Goal: Obtain resource: Download file/media

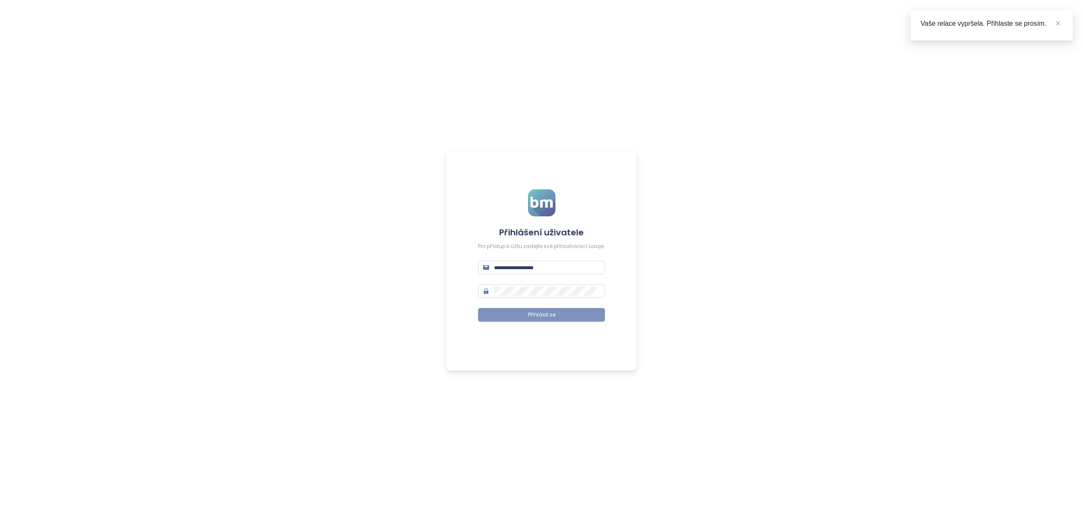
type input "**********"
click at [561, 312] on button "Přihlásit se" at bounding box center [541, 315] width 127 height 14
click at [1057, 22] on icon "close" at bounding box center [1058, 23] width 6 height 6
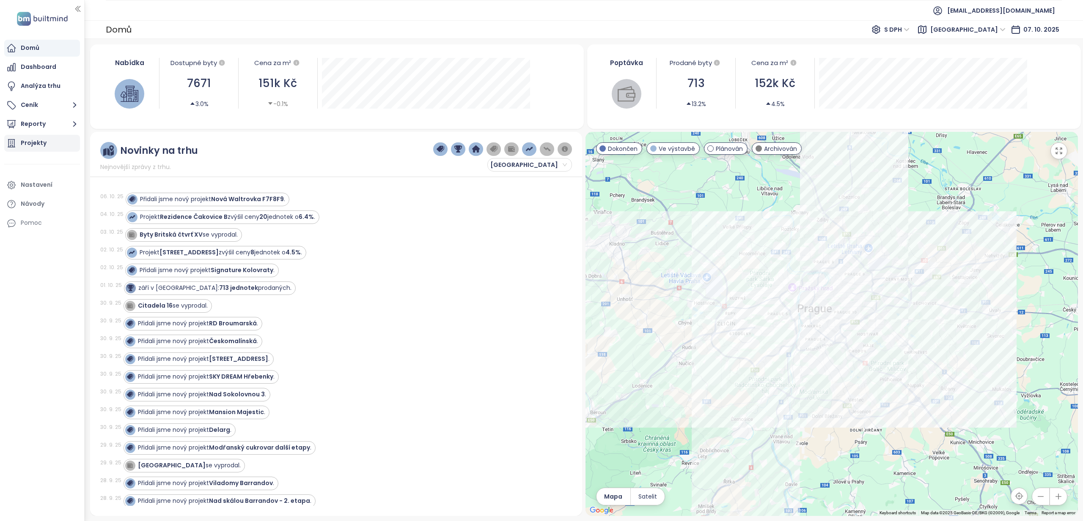
click at [36, 142] on div "Projekty" at bounding box center [34, 143] width 26 height 11
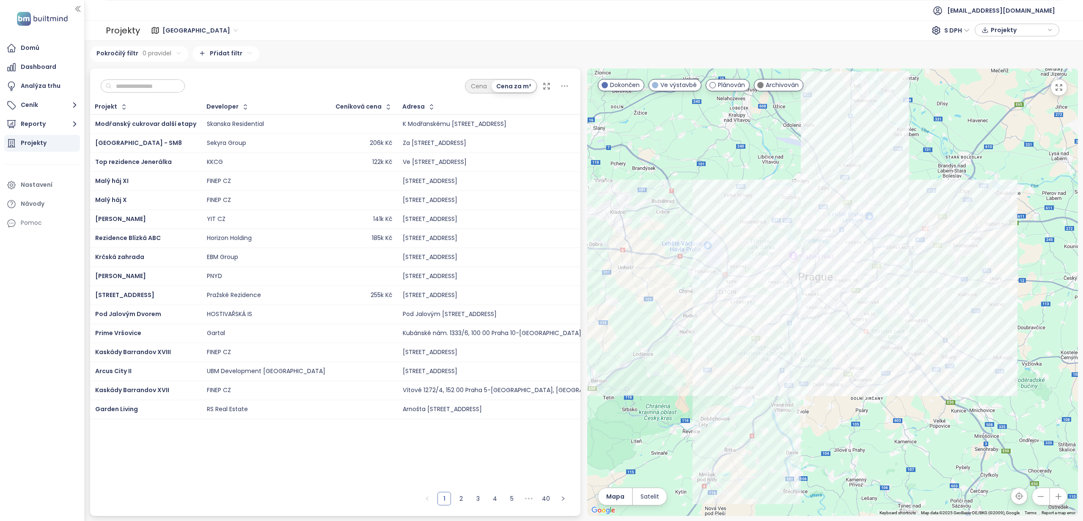
click at [734, 90] on div "Plánován" at bounding box center [727, 85] width 44 height 12
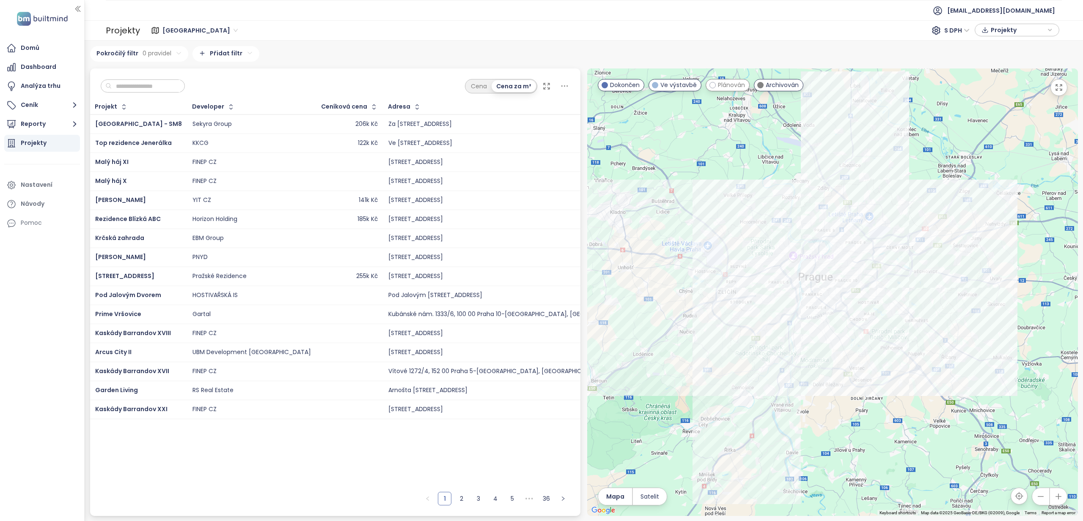
click at [768, 87] on span "Archivován" at bounding box center [781, 84] width 33 height 9
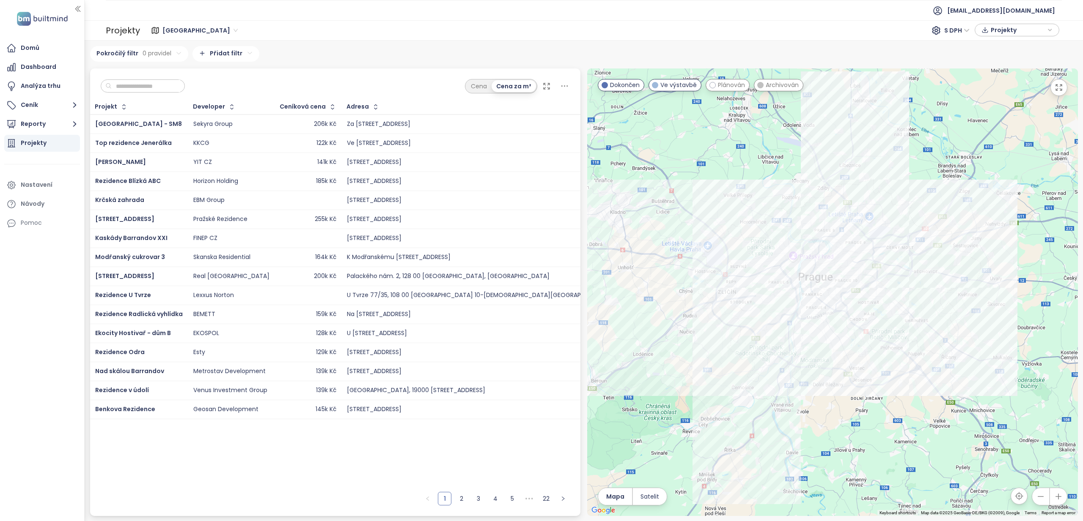
click at [617, 86] on span "Dokončen" at bounding box center [625, 84] width 30 height 9
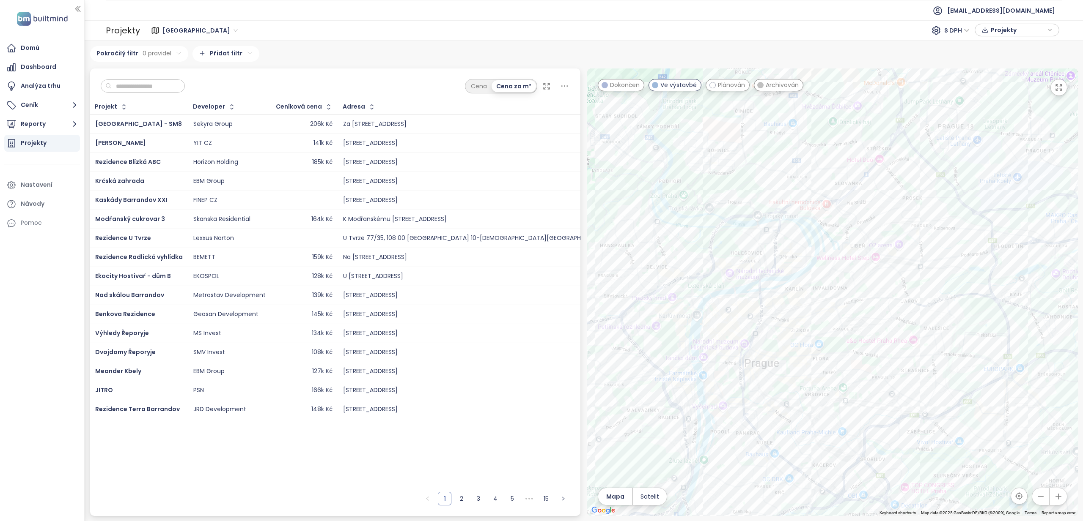
drag, startPoint x: 842, startPoint y: 247, endPoint x: 776, endPoint y: 251, distance: 65.6
click at [776, 251] on div at bounding box center [832, 293] width 491 height 448
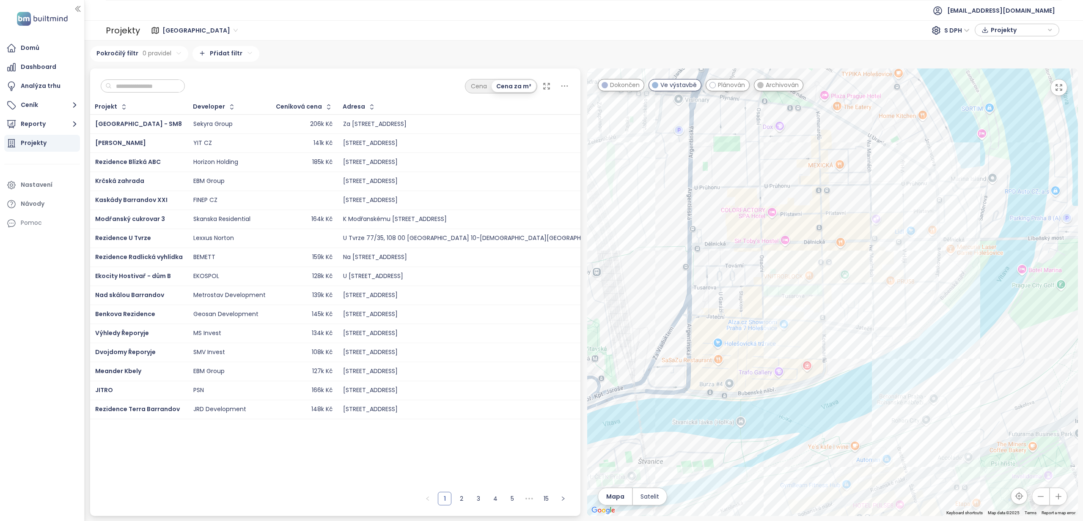
drag, startPoint x: 903, startPoint y: 285, endPoint x: 877, endPoint y: 218, distance: 72.2
click at [877, 217] on div at bounding box center [832, 293] width 491 height 448
click at [846, 263] on div "[STREET_ADDRESS]" at bounding box center [832, 293] width 491 height 448
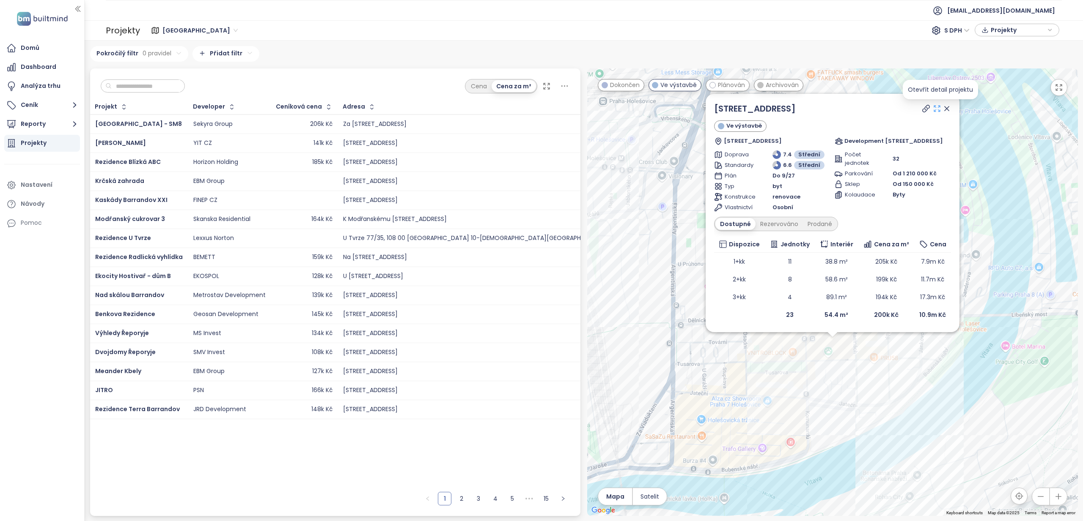
click at [939, 110] on icon at bounding box center [936, 108] width 8 height 8
click at [948, 109] on icon at bounding box center [946, 108] width 8 height 8
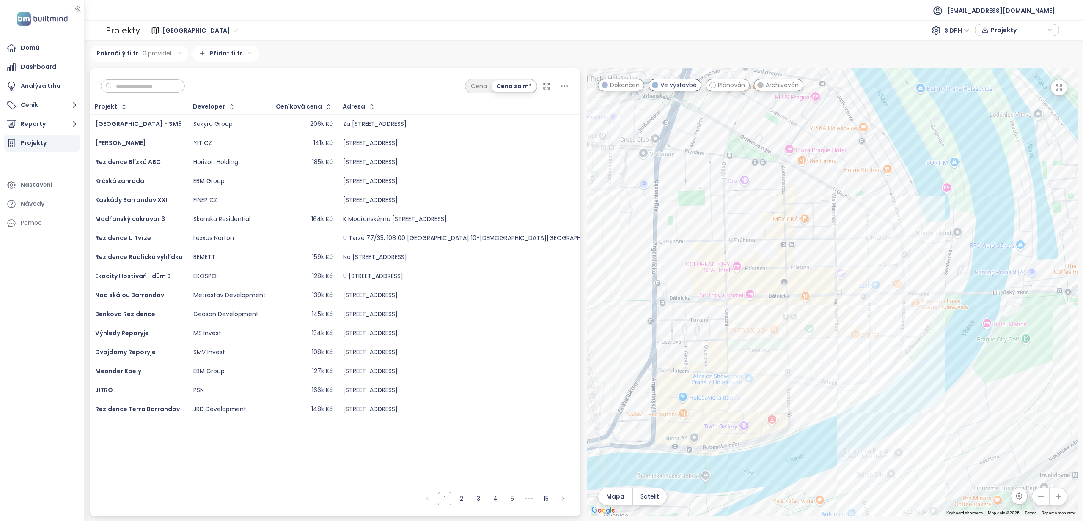
drag, startPoint x: 861, startPoint y: 346, endPoint x: 832, endPoint y: 330, distance: 32.4
click at [857, 333] on div at bounding box center [832, 293] width 491 height 448
click at [817, 319] on div "[STREET_ADDRESS]" at bounding box center [832, 293] width 491 height 448
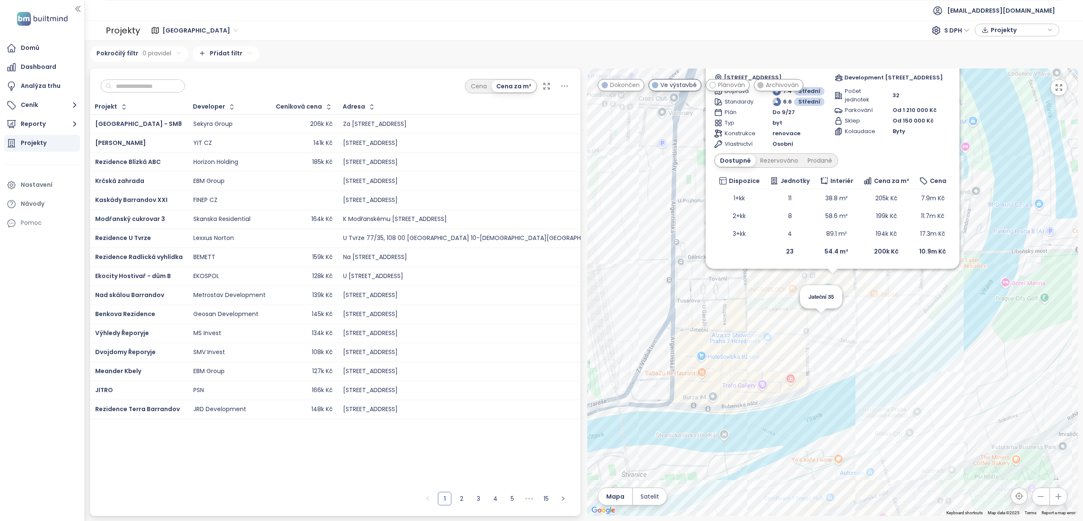
click at [824, 321] on div "Jateční 35 Tusarova 41 Ve výstavbě Tusarova 453/41, 170 00 Praha 7-Holešovice, …" at bounding box center [832, 293] width 491 height 448
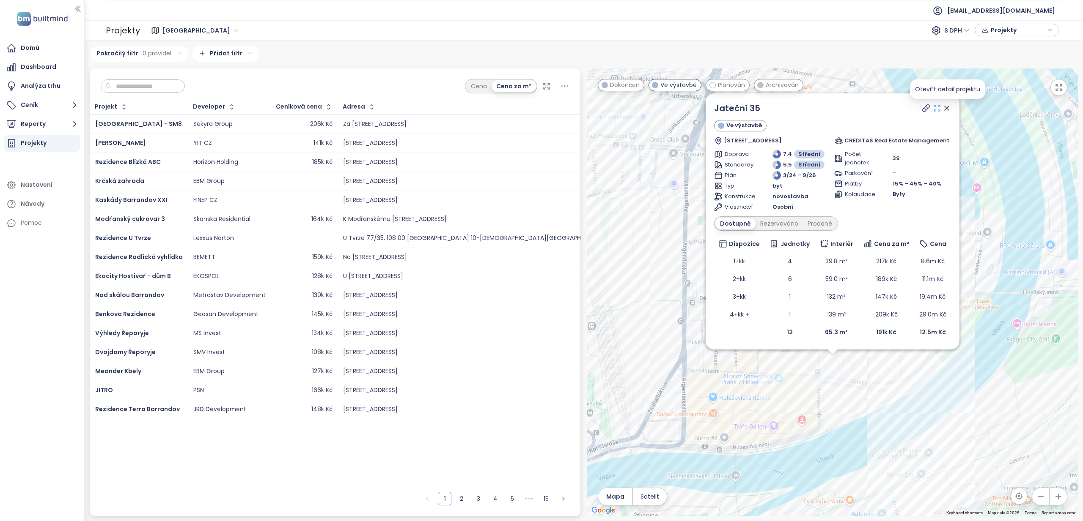
click at [940, 111] on icon at bounding box center [937, 108] width 6 height 6
click at [1022, 184] on div "Jateční 35 Ve výstavbě Jateční 252/35, 170 00 Praha 7-Holešovice, Czechia CREDI…" at bounding box center [832, 293] width 491 height 448
click at [951, 112] on icon at bounding box center [946, 108] width 8 height 8
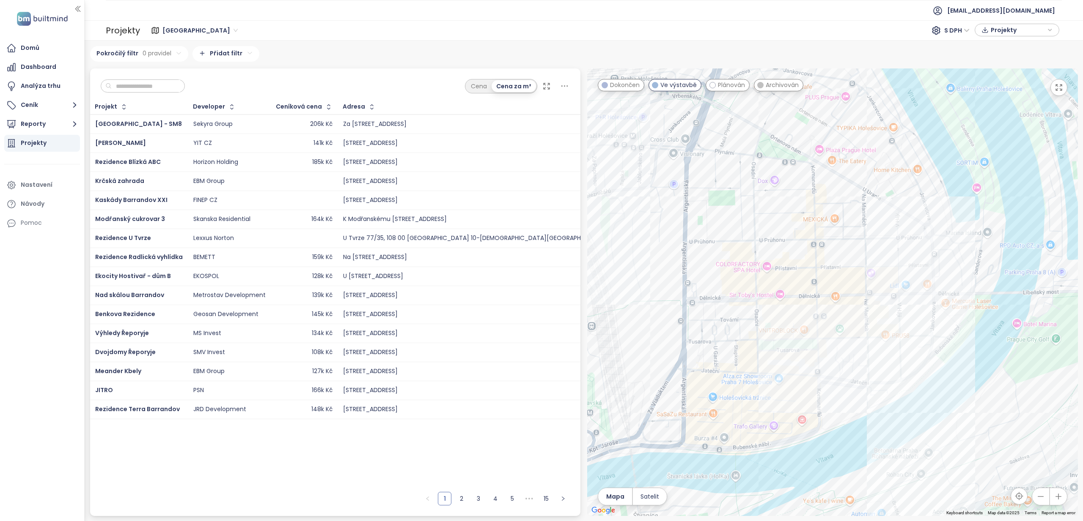
drag, startPoint x: 975, startPoint y: 297, endPoint x: 894, endPoint y: 340, distance: 91.4
click at [894, 340] on div at bounding box center [832, 293] width 491 height 448
click at [592, 144] on div "MUSE7" at bounding box center [832, 293] width 491 height 448
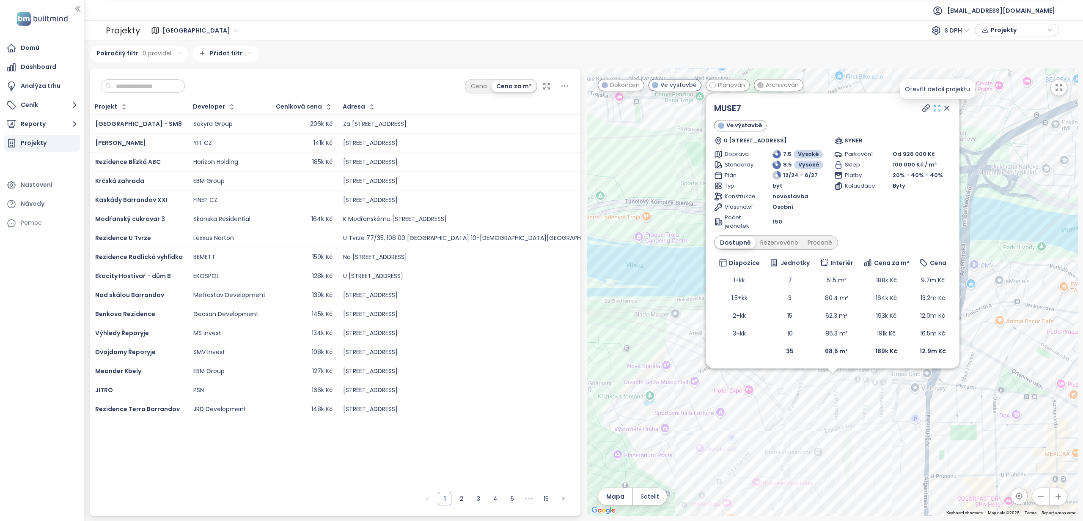
click at [935, 109] on icon at bounding box center [936, 108] width 8 height 8
click at [1005, 115] on div "MUSE7 Ve výstavbě U Papírny 318/3, 170 00 Praha 7-Holešovice, Czechia SYNER Dop…" at bounding box center [832, 293] width 491 height 448
click at [990, 398] on div "MUSE7 Ve výstavbě U Papírny 318/3, 170 00 Praha 7-Holešovice, Czechia SYNER Dop…" at bounding box center [832, 293] width 491 height 448
click at [927, 376] on div "MUSE7 Ve výstavbě U Papírny 318/3, 170 00 Praha 7-Holešovice, Czechia SYNER Dop…" at bounding box center [832, 293] width 491 height 448
click at [939, 411] on div "MUSE7 Ve výstavbě U Papírny 318/3, 170 00 Praha 7-Holešovice, Czechia SYNER Dop…" at bounding box center [832, 293] width 491 height 448
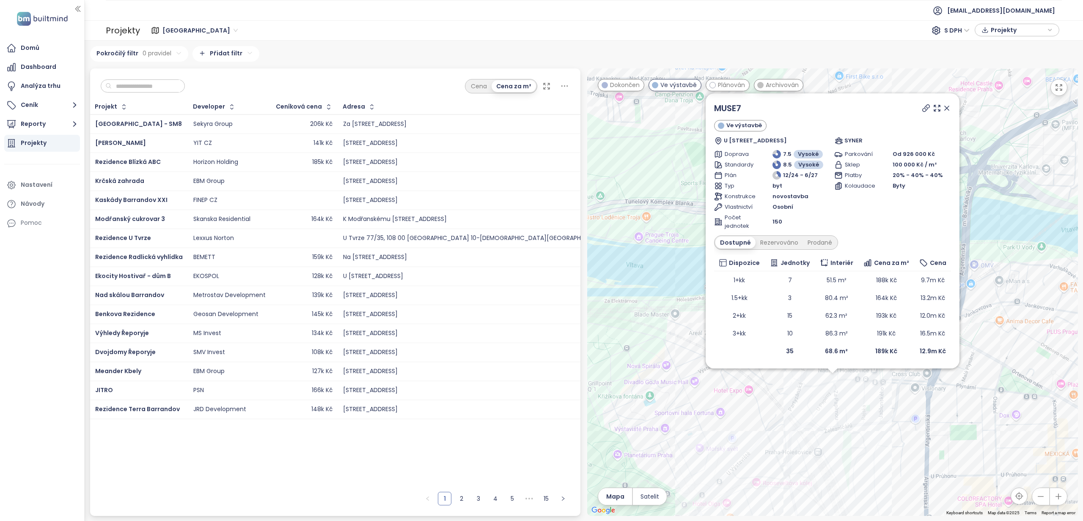
click at [947, 106] on icon at bounding box center [946, 108] width 8 height 8
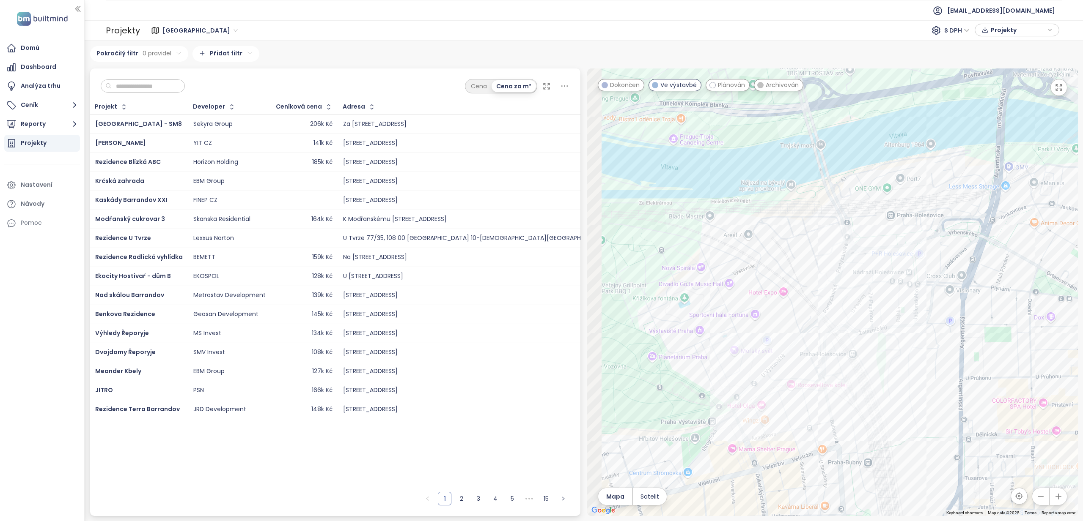
drag, startPoint x: 867, startPoint y: 343, endPoint x: 912, endPoint y: 210, distance: 140.4
click at [913, 207] on div at bounding box center [832, 293] width 491 height 448
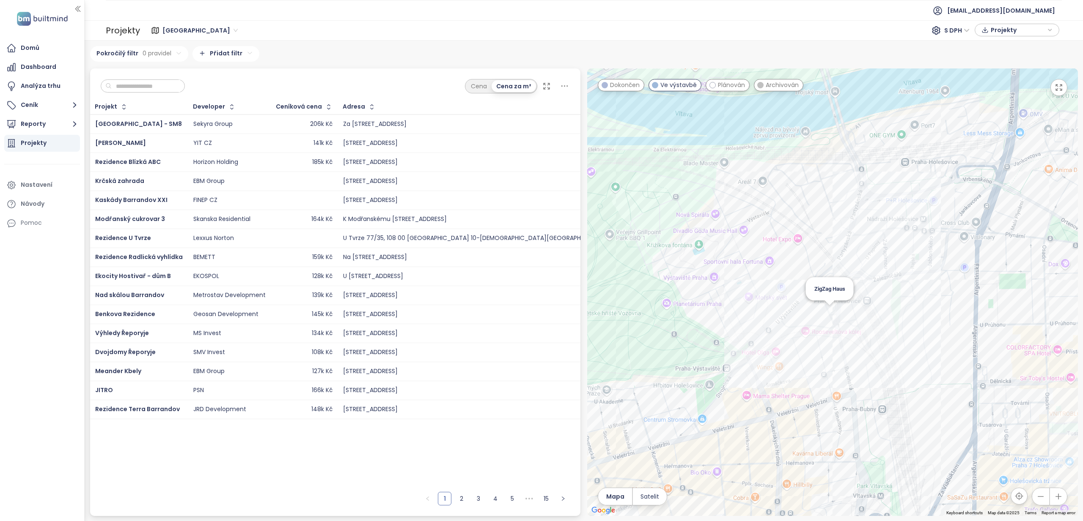
click at [831, 312] on div "ZigZag Haus" at bounding box center [832, 293] width 491 height 448
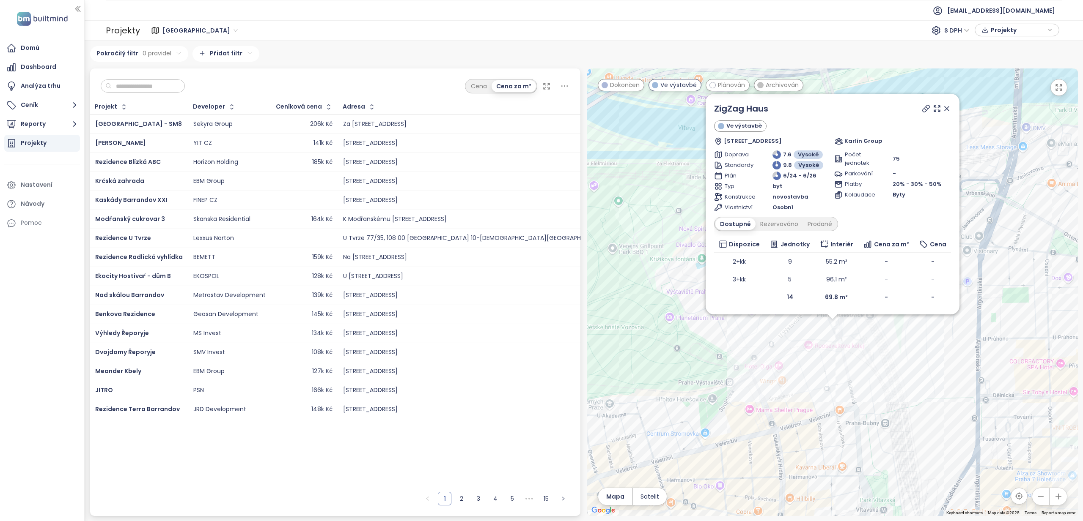
click at [911, 417] on div "ZigZag Haus Ve výstavbě Bubenská 43, 170 00 Praha 7-Holešovice, Czechia Karlín …" at bounding box center [832, 293] width 491 height 448
click at [909, 403] on div "ZigZag Haus Ve výstavbě Bubenská 43, 170 00 Praha 7-Holešovice, Czechia Karlín …" at bounding box center [832, 293] width 491 height 448
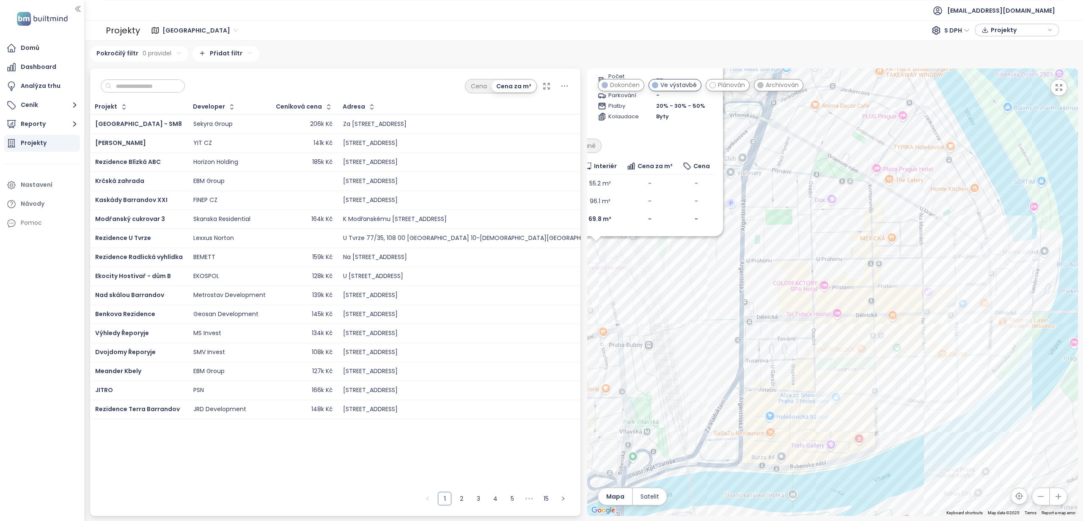
drag, startPoint x: 963, startPoint y: 368, endPoint x: 668, endPoint y: 286, distance: 306.8
click at [690, 287] on div "ZigZag Haus Ve výstavbě Bubenská 43, 170 00 Praha 7-Holešovice, Czechia Karlín …" at bounding box center [832, 293] width 491 height 448
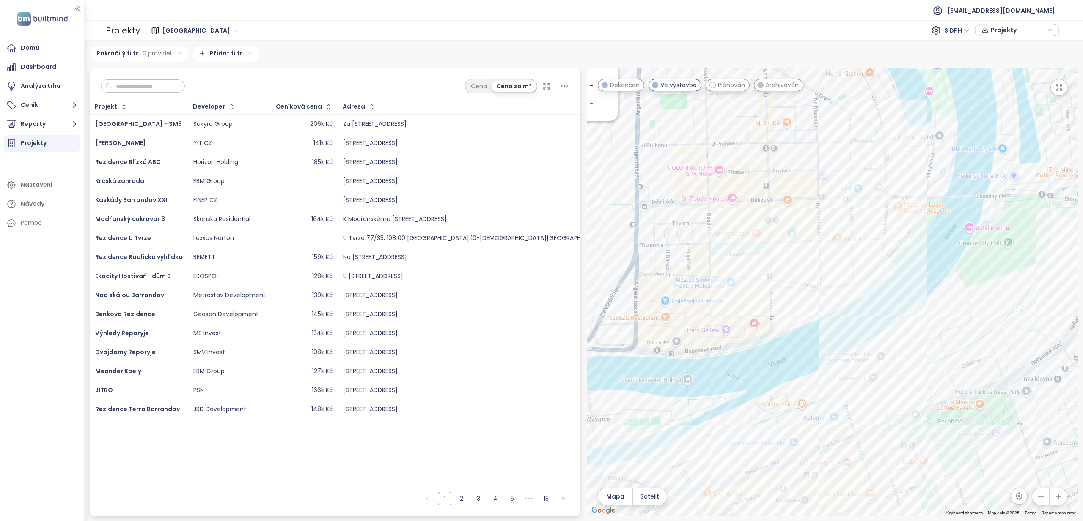
drag, startPoint x: 922, startPoint y: 327, endPoint x: 962, endPoint y: 211, distance: 123.6
click at [962, 208] on div "ZigZag Haus Ve výstavbě Bubenská 43, 170 00 Praha 7-Holešovice, Czechia Karlín …" at bounding box center [832, 293] width 491 height 448
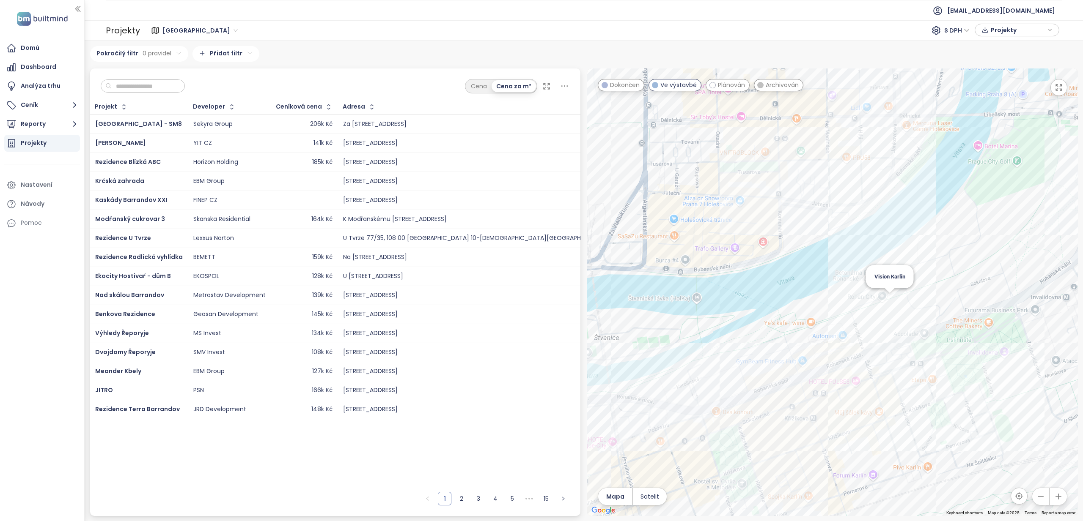
click at [888, 298] on div "ZigZag Haus Ve výstavbě Bubenská 43, 170 00 Praha 7-Holešovice, Czechia Karlín …" at bounding box center [832, 293] width 491 height 448
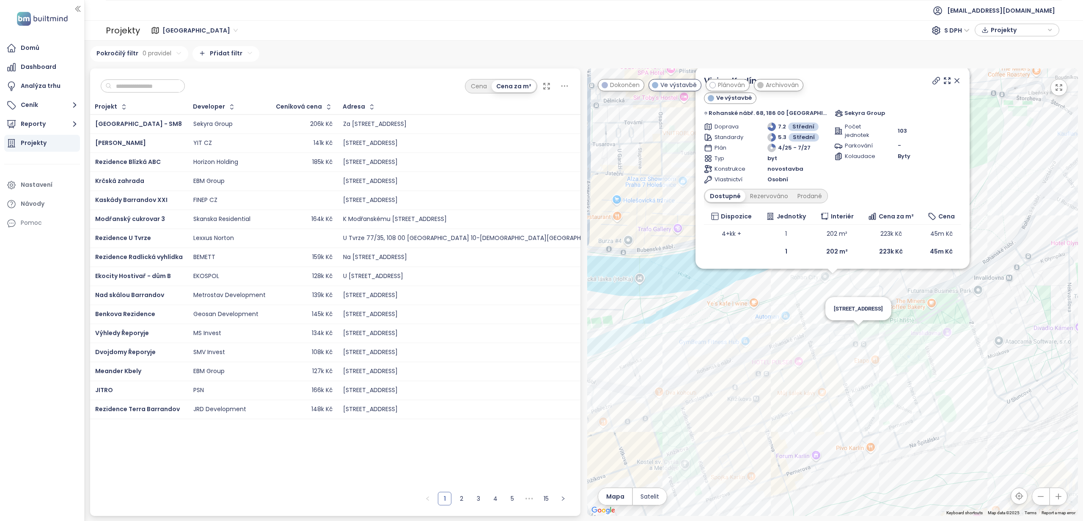
click at [858, 331] on div "Vision Karlín Ve výstavbě Rohanské nábř. 68, 186 00 Praha 8-Karlín, Czechia Sek…" at bounding box center [832, 293] width 491 height 448
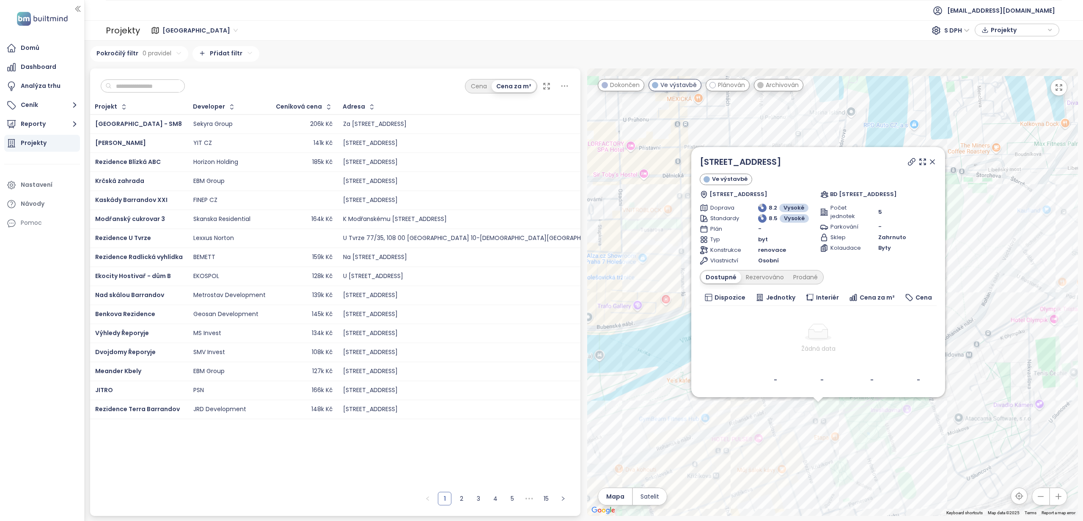
drag, startPoint x: 994, startPoint y: 224, endPoint x: 975, endPoint y: 361, distance: 138.3
click at [976, 360] on div "Sokolovská 126 Ve výstavbě Urxova, 186 00 Praha-Praha 8, Czechia BD Sokolovská …" at bounding box center [832, 293] width 491 height 448
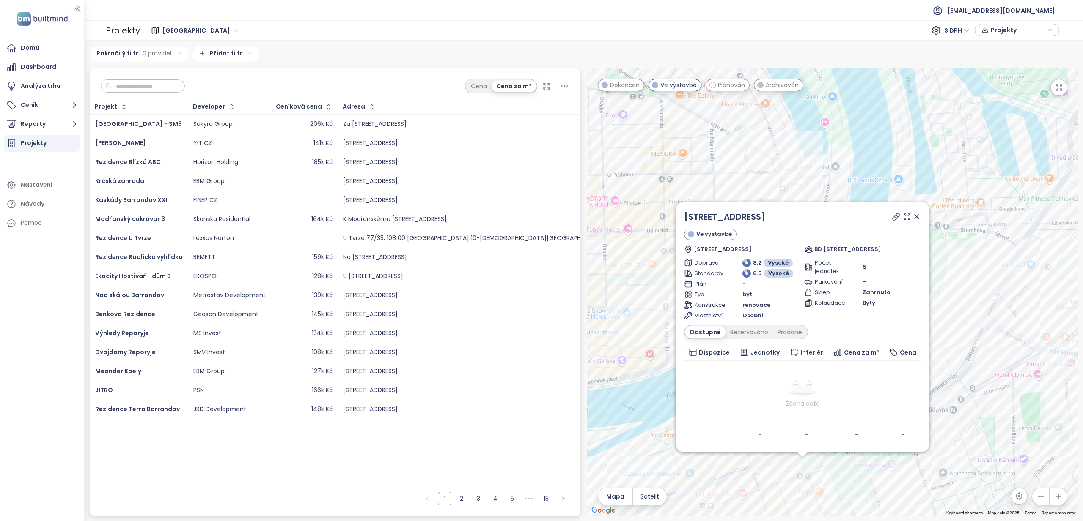
click at [916, 216] on icon at bounding box center [916, 217] width 4 height 4
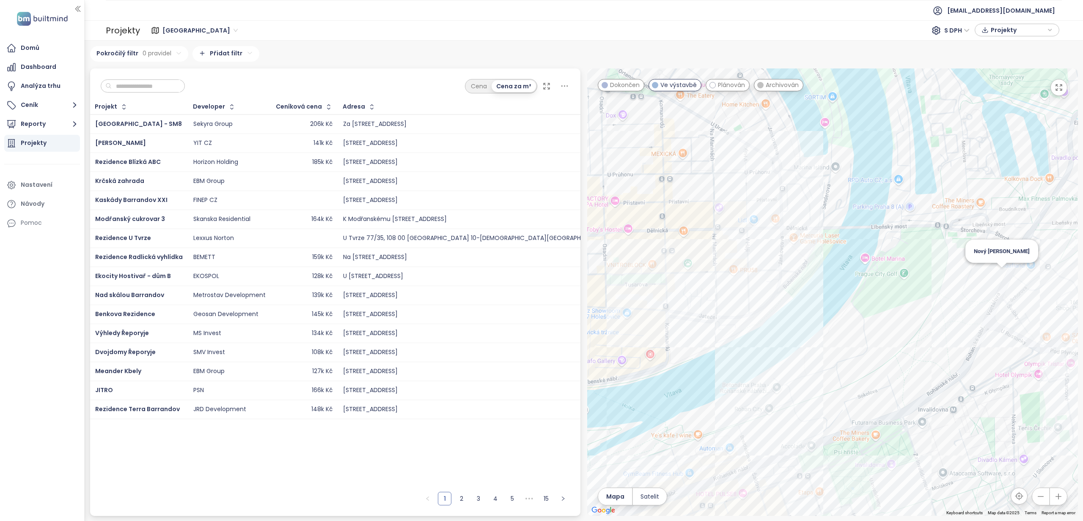
click at [1001, 271] on div "Nový Rohan" at bounding box center [832, 293] width 491 height 448
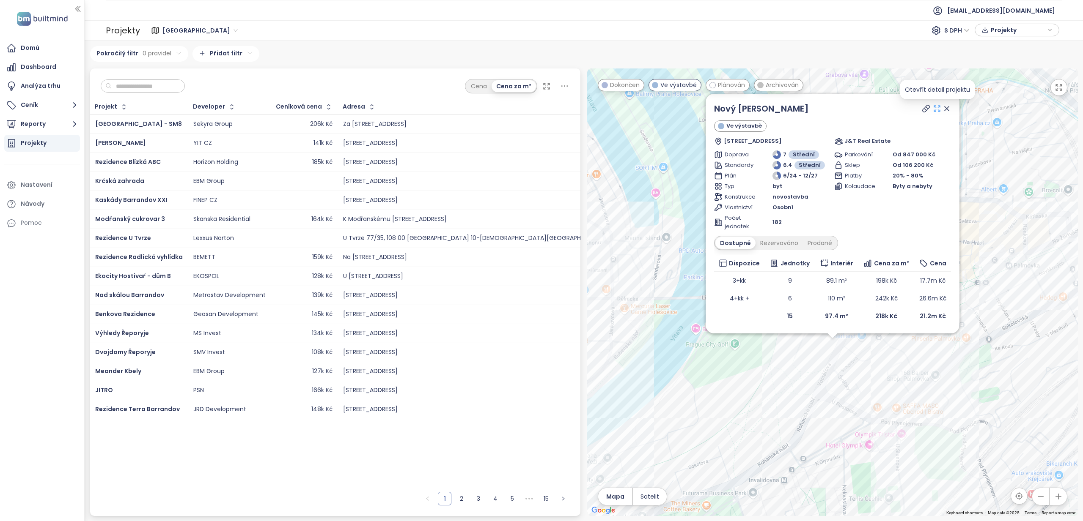
click at [939, 108] on icon at bounding box center [936, 108] width 8 height 8
click at [944, 110] on icon at bounding box center [946, 108] width 8 height 8
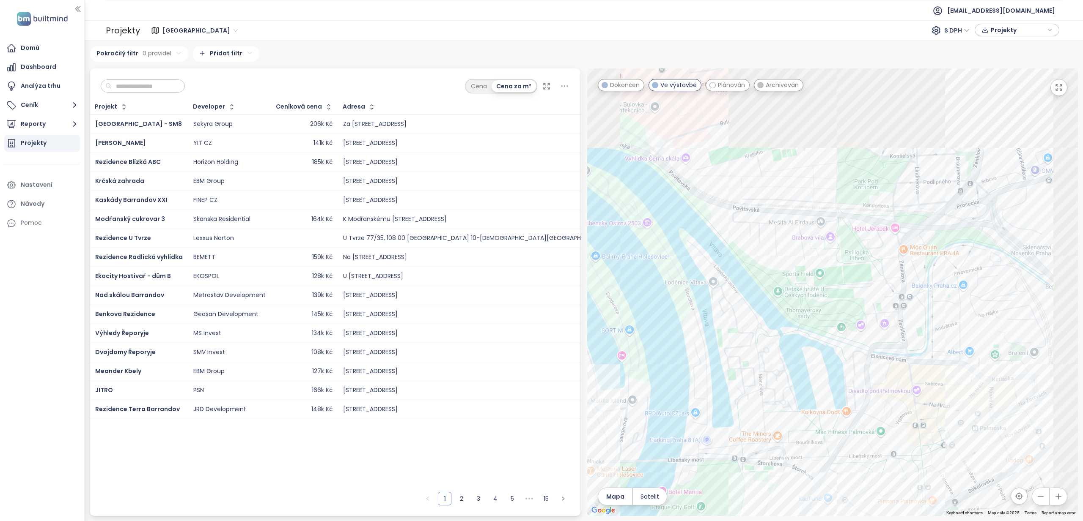
drag, startPoint x: 935, startPoint y: 273, endPoint x: 898, endPoint y: 429, distance: 159.9
click at [897, 433] on div at bounding box center [832, 293] width 491 height 448
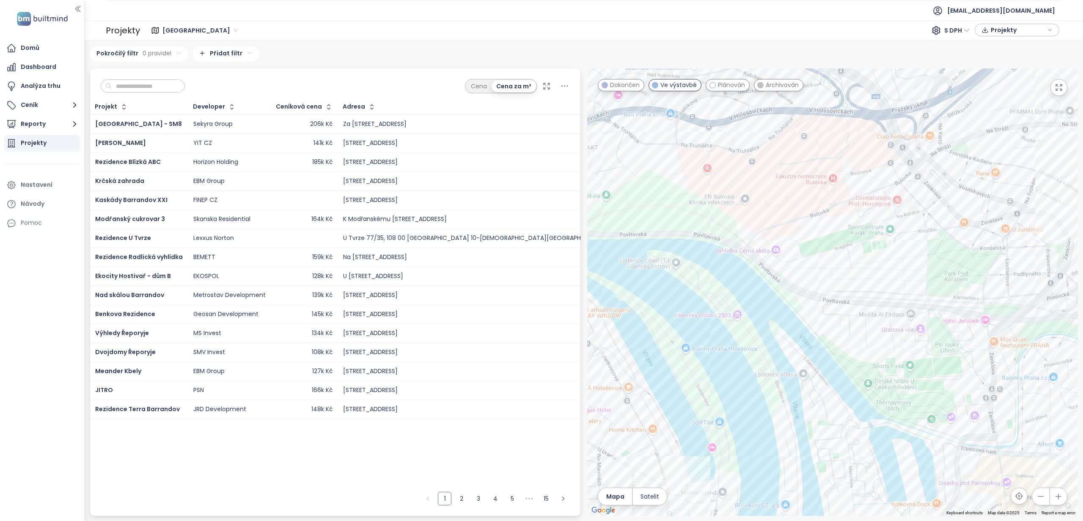
drag, startPoint x: 830, startPoint y: 284, endPoint x: 924, endPoint y: 319, distance: 100.2
click at [924, 319] on div at bounding box center [832, 293] width 491 height 448
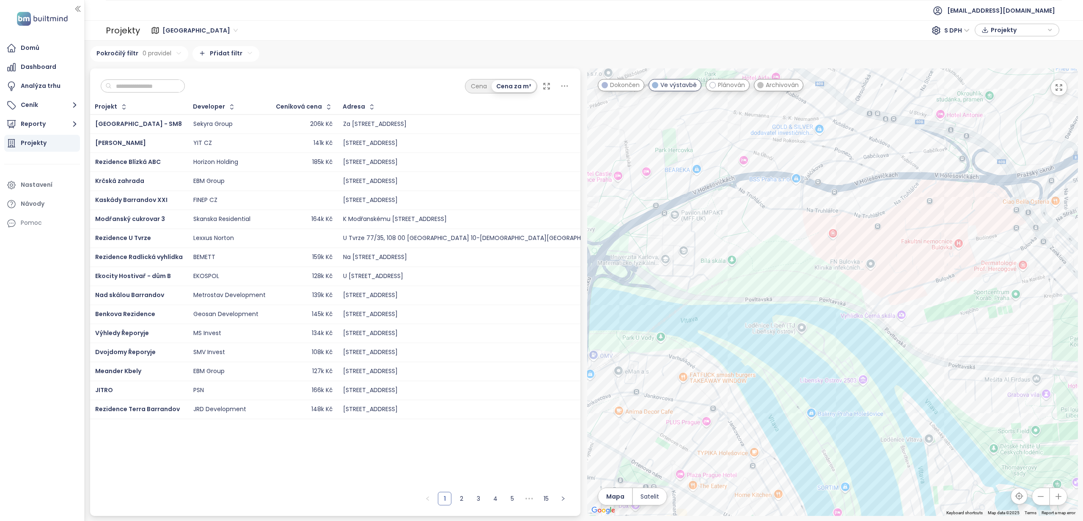
drag, startPoint x: 930, startPoint y: 326, endPoint x: 968, endPoint y: 346, distance: 42.6
click at [968, 347] on div at bounding box center [832, 293] width 491 height 448
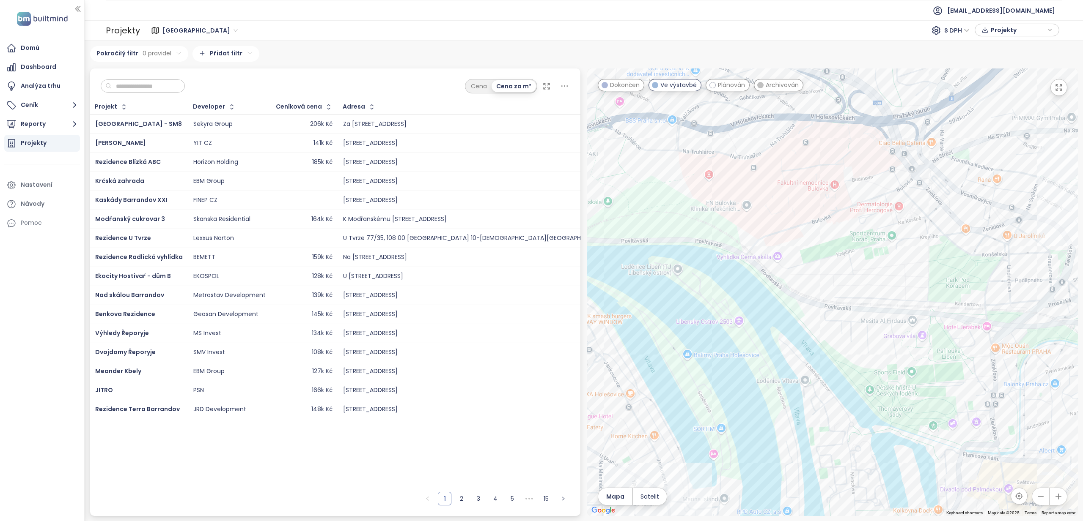
drag, startPoint x: 968, startPoint y: 340, endPoint x: 846, endPoint y: 285, distance: 133.8
click at [846, 285] on div at bounding box center [832, 293] width 491 height 448
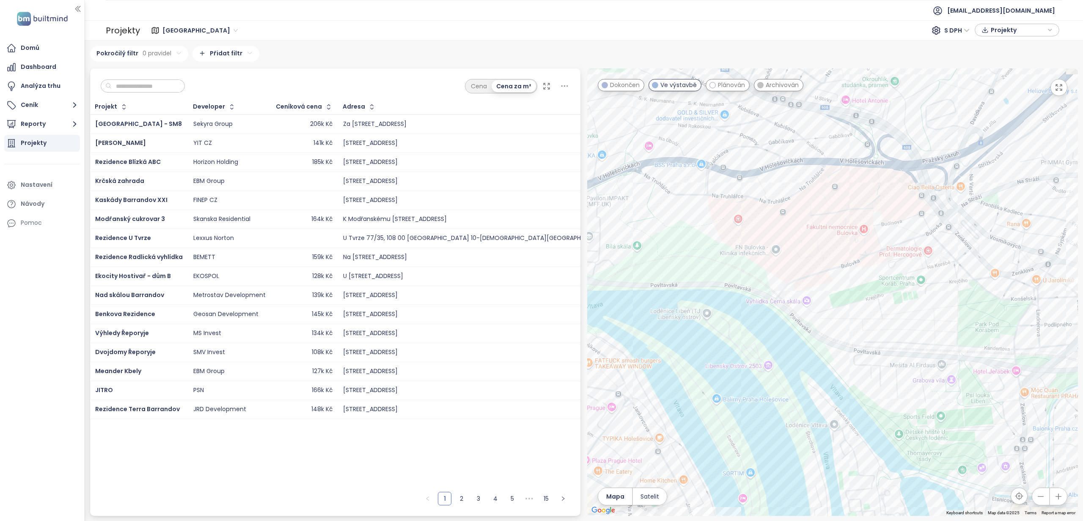
drag, startPoint x: 821, startPoint y: 224, endPoint x: 844, endPoint y: 259, distance: 42.1
click at [844, 259] on div at bounding box center [832, 293] width 491 height 448
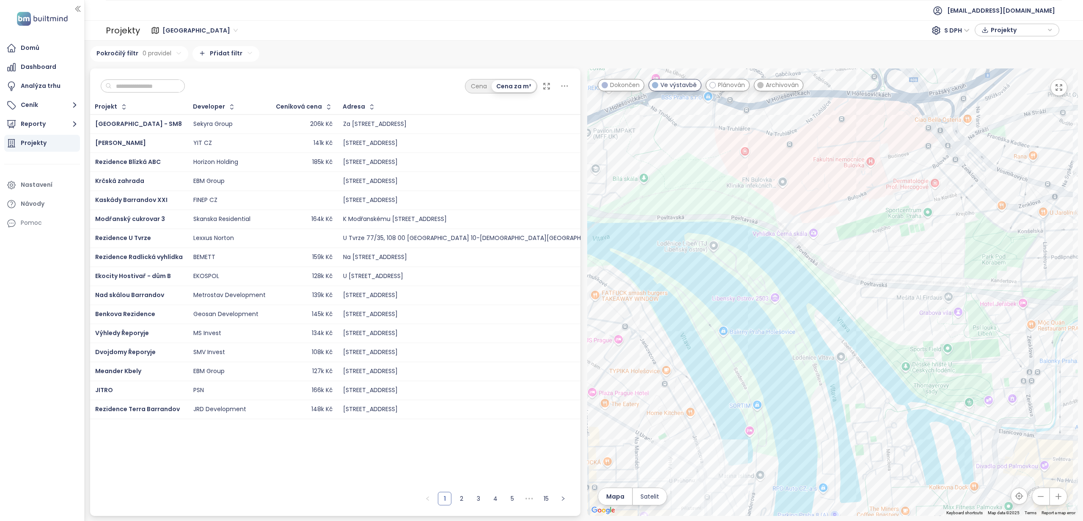
drag, startPoint x: 749, startPoint y: 258, endPoint x: 718, endPoint y: 189, distance: 75.3
click at [718, 189] on div at bounding box center [832, 293] width 491 height 448
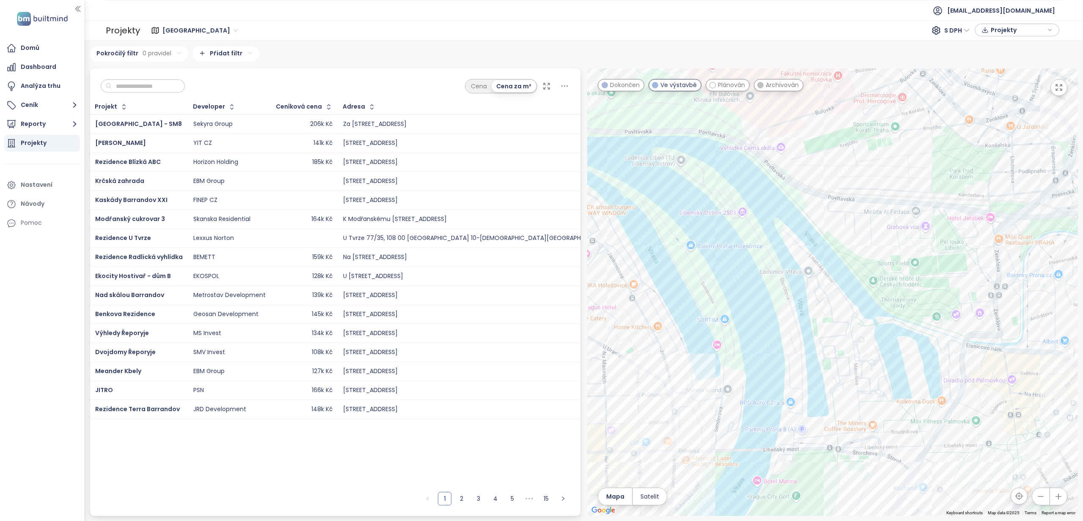
drag, startPoint x: 896, startPoint y: 337, endPoint x: 864, endPoint y: 257, distance: 86.9
click at [864, 257] on div at bounding box center [832, 293] width 491 height 448
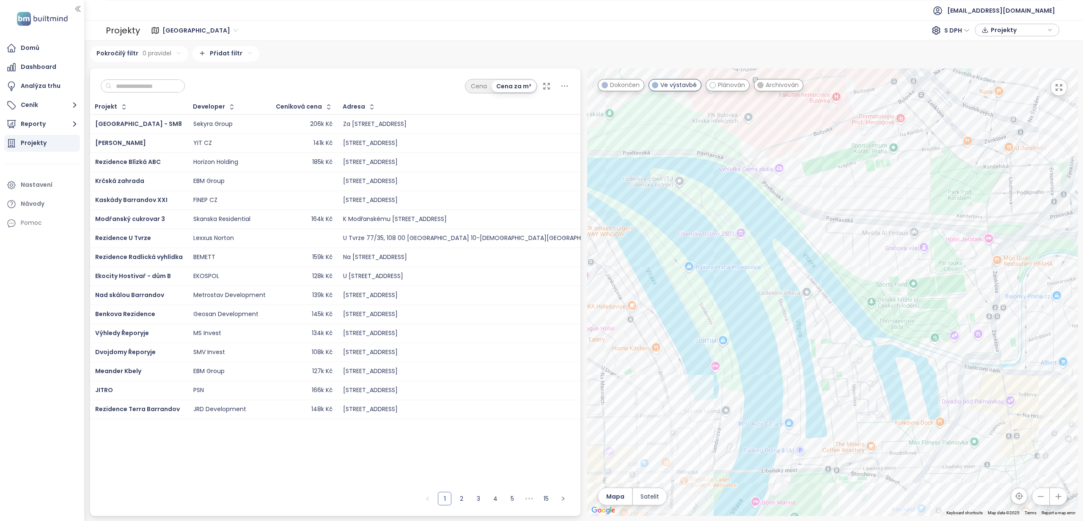
drag, startPoint x: 877, startPoint y: 250, endPoint x: 872, endPoint y: 283, distance: 33.4
click at [872, 283] on div at bounding box center [832, 293] width 491 height 448
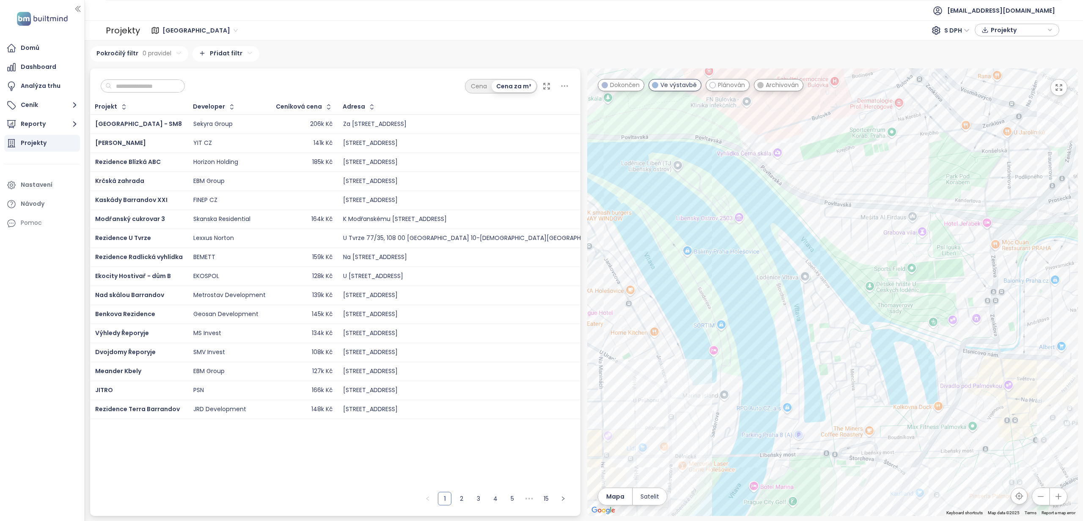
drag, startPoint x: 964, startPoint y: 329, endPoint x: 971, endPoint y: 274, distance: 55.0
click at [972, 278] on div at bounding box center [832, 293] width 491 height 448
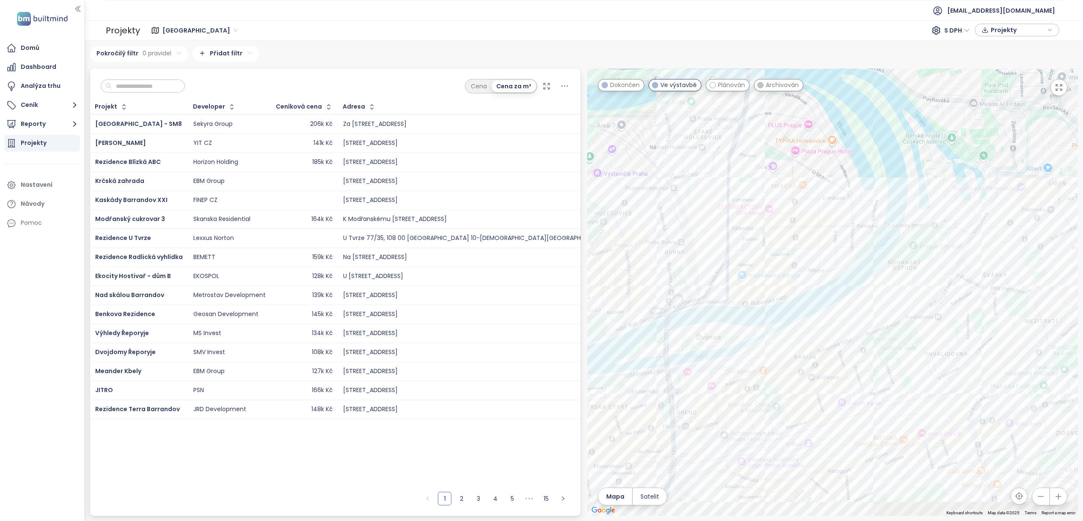
drag, startPoint x: 886, startPoint y: 282, endPoint x: 902, endPoint y: 240, distance: 45.4
click at [902, 241] on div at bounding box center [832, 293] width 491 height 448
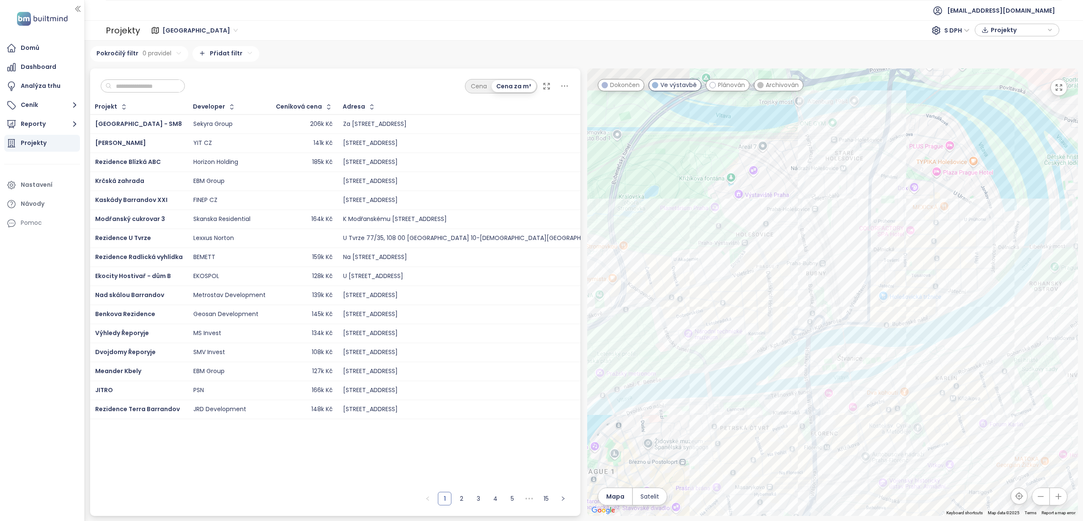
drag, startPoint x: 805, startPoint y: 313, endPoint x: 940, endPoint y: 355, distance: 142.1
click at [946, 355] on div at bounding box center [832, 293] width 491 height 448
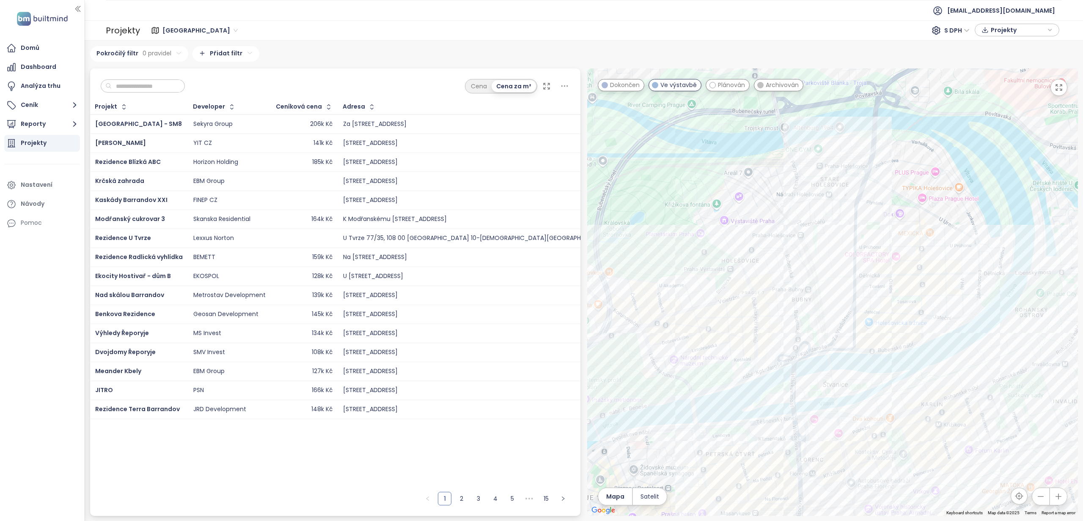
drag, startPoint x: 741, startPoint y: 306, endPoint x: 718, endPoint y: 324, distance: 28.3
click at [719, 324] on div at bounding box center [832, 293] width 491 height 448
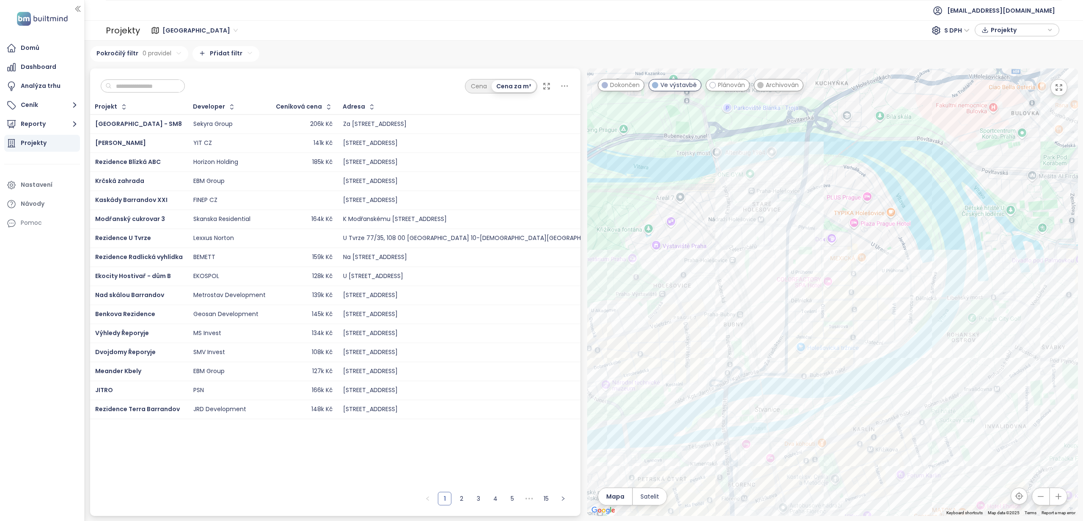
drag, startPoint x: 928, startPoint y: 260, endPoint x: 872, endPoint y: 272, distance: 58.0
click at [874, 275] on div at bounding box center [832, 293] width 491 height 448
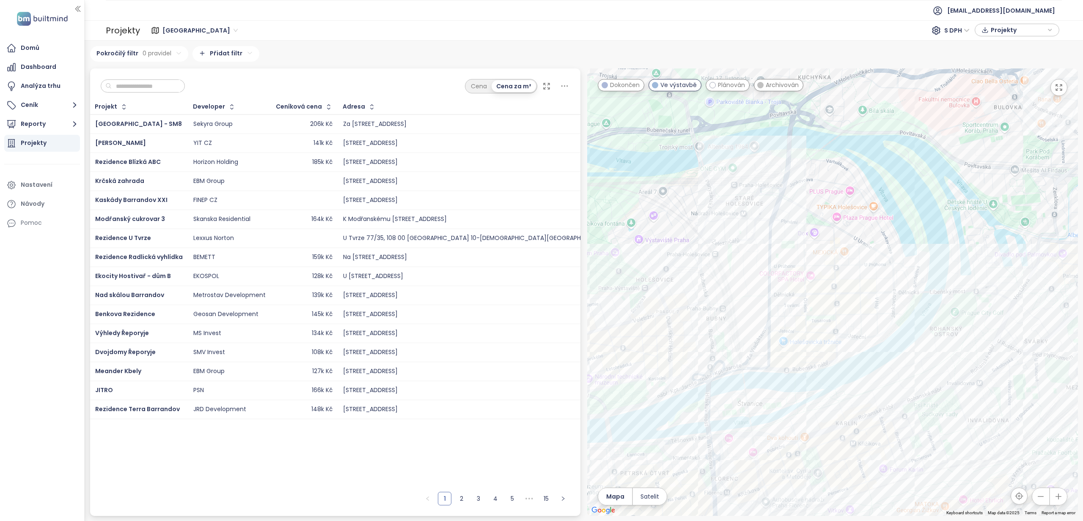
drag, startPoint x: 763, startPoint y: 270, endPoint x: 796, endPoint y: 226, distance: 55.2
click at [796, 226] on div at bounding box center [832, 293] width 491 height 448
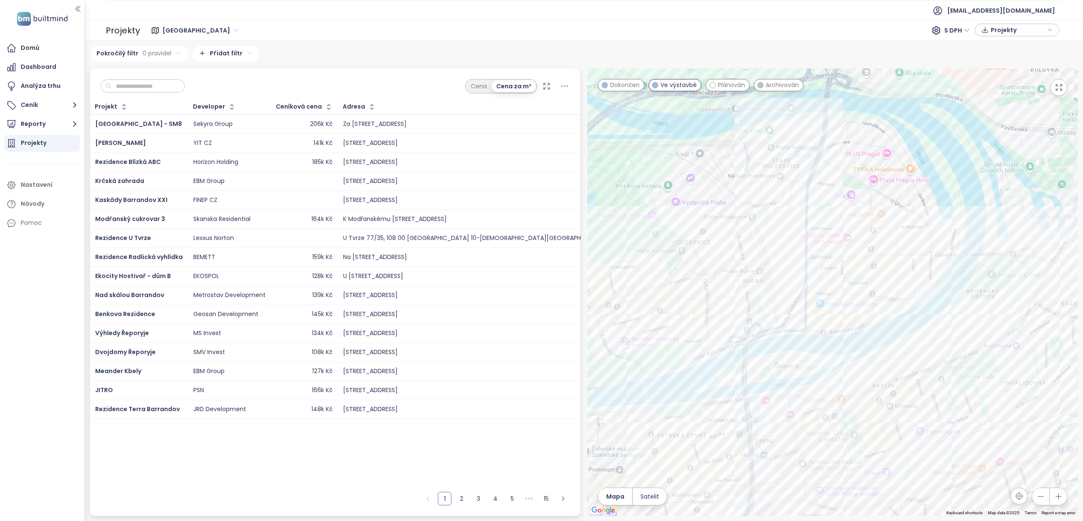
drag, startPoint x: 738, startPoint y: 269, endPoint x: 807, endPoint y: 246, distance: 73.3
click at [807, 246] on div at bounding box center [832, 293] width 491 height 448
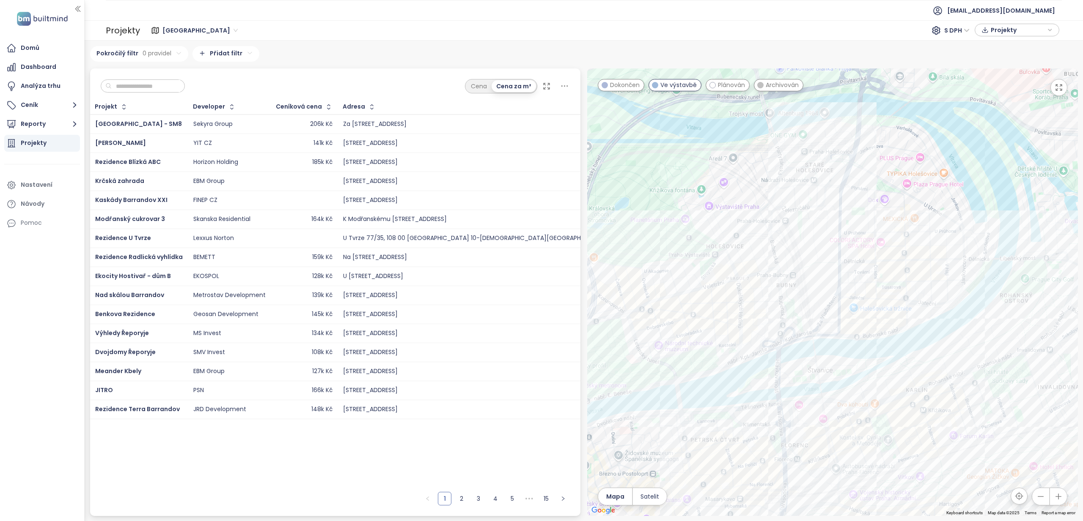
drag, startPoint x: 810, startPoint y: 259, endPoint x: 781, endPoint y: 287, distance: 40.7
click at [781, 287] on div at bounding box center [832, 293] width 491 height 448
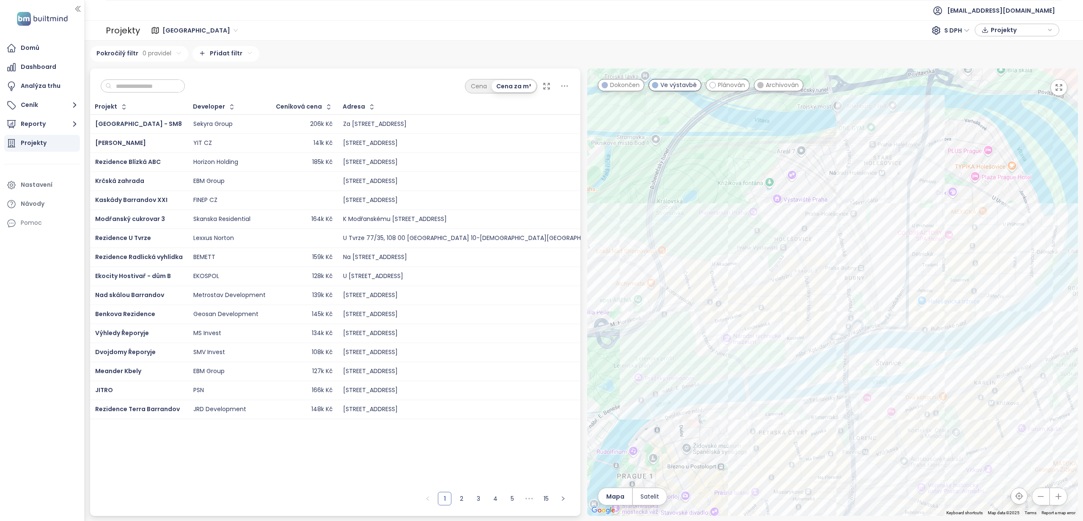
drag, startPoint x: 691, startPoint y: 237, endPoint x: 762, endPoint y: 235, distance: 70.6
click at [762, 235] on div at bounding box center [832, 293] width 491 height 448
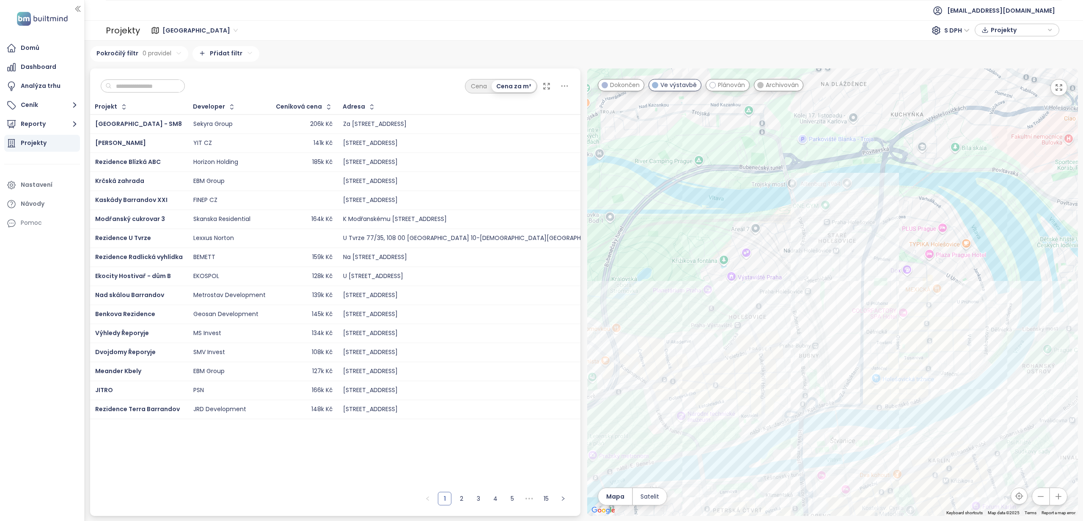
drag, startPoint x: 1016, startPoint y: 200, endPoint x: 967, endPoint y: 267, distance: 83.3
click at [967, 267] on div at bounding box center [832, 293] width 491 height 448
click at [977, 327] on div "So-Ho rezidence 2.etapa" at bounding box center [832, 293] width 491 height 448
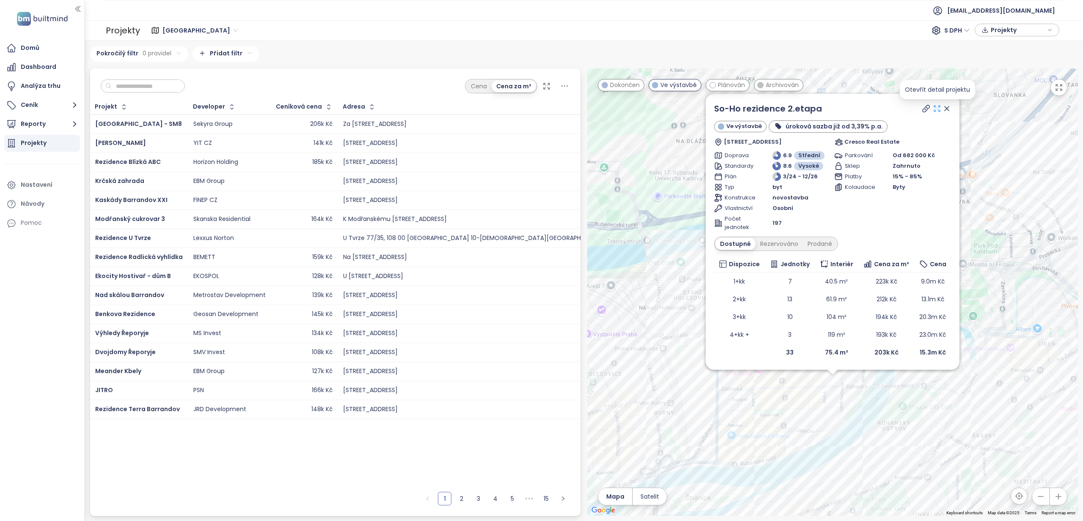
click at [935, 109] on icon at bounding box center [936, 108] width 8 height 8
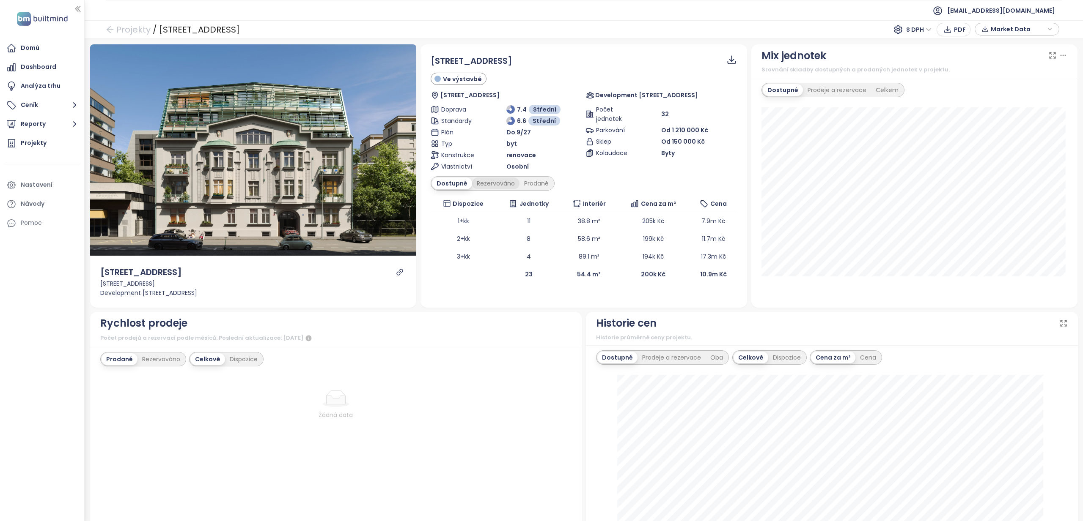
click at [494, 188] on div "Rezervováno" at bounding box center [495, 184] width 47 height 12
click at [529, 186] on div "Prodané" at bounding box center [537, 184] width 34 height 12
click at [451, 185] on div "Dostupné" at bounding box center [451, 184] width 38 height 12
click at [1010, 29] on span "Market Data" at bounding box center [1017, 29] width 55 height 13
click at [996, 124] on span "Stáhnout" at bounding box center [1007, 122] width 30 height 9
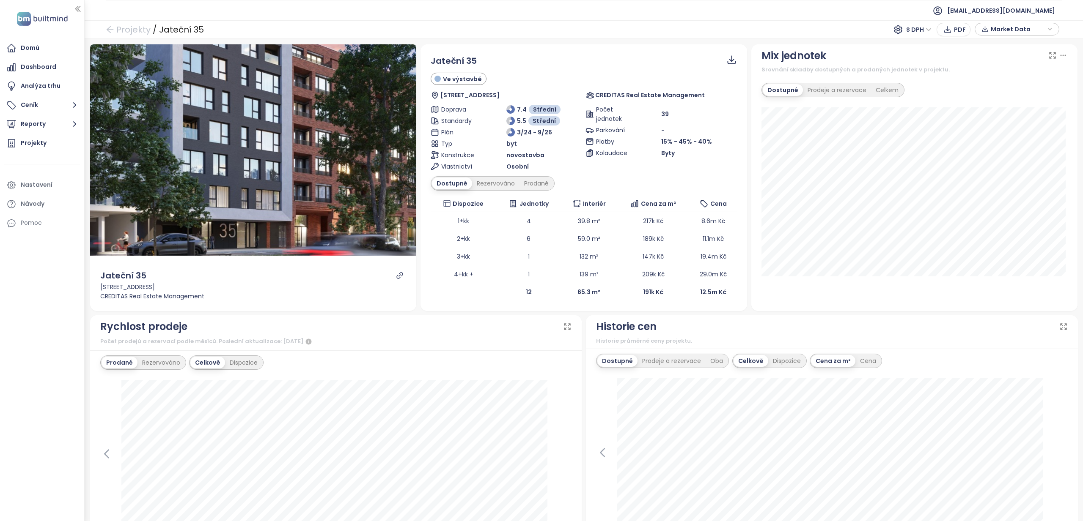
click at [1005, 33] on span "Market Data" at bounding box center [1017, 29] width 55 height 13
click at [1005, 122] on span "Stáhnout" at bounding box center [1007, 122] width 30 height 9
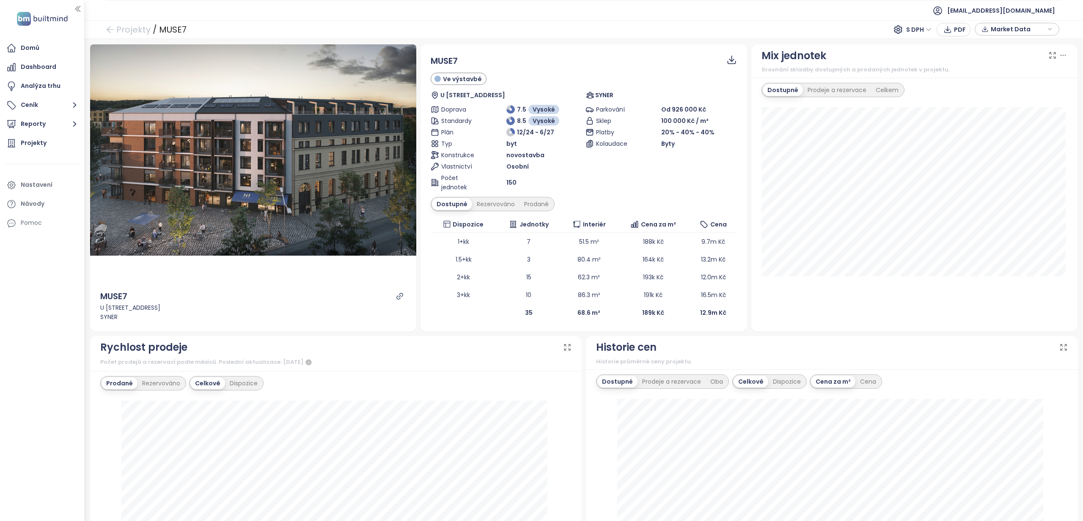
click at [1018, 28] on span "Market Data" at bounding box center [1017, 29] width 55 height 13
click at [996, 122] on span "Stáhnout" at bounding box center [1007, 122] width 30 height 9
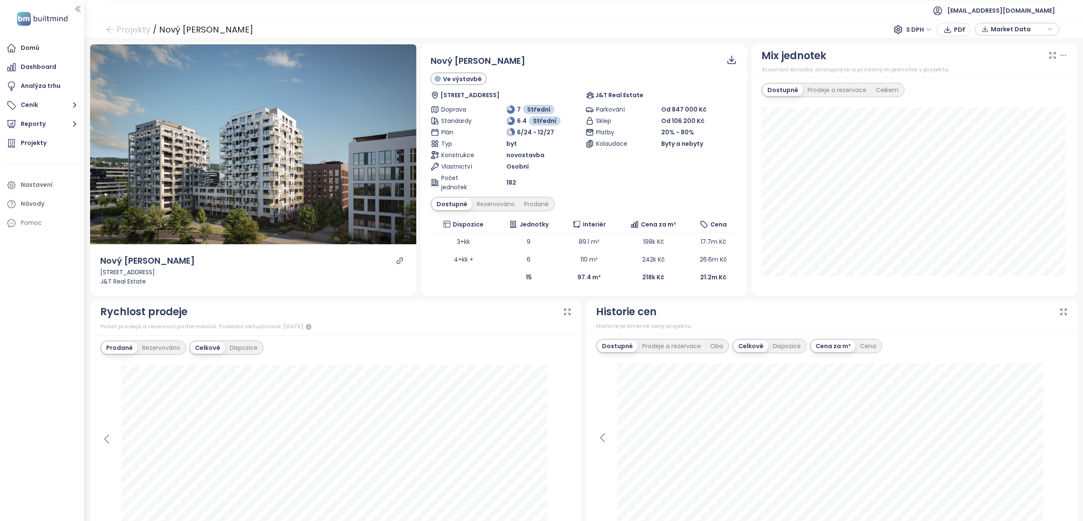
click at [1018, 33] on span "Market Data" at bounding box center [1017, 29] width 55 height 13
click at [1012, 123] on span "Stáhnout" at bounding box center [1007, 122] width 30 height 9
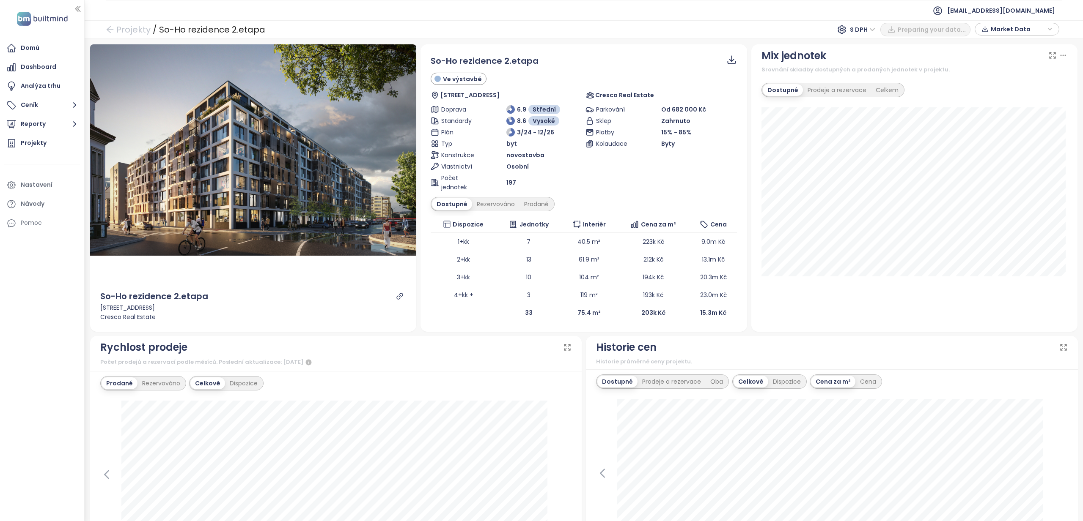
click at [1014, 30] on span "Market Data" at bounding box center [1017, 29] width 55 height 13
click at [985, 76] on label "Prodáno" at bounding box center [1000, 72] width 38 height 9
click at [1007, 126] on span "Stáhnout" at bounding box center [1007, 122] width 30 height 9
click at [1025, 25] on span "Market Data" at bounding box center [1017, 29] width 55 height 13
click at [1013, 124] on span "Stáhnout" at bounding box center [1007, 122] width 30 height 9
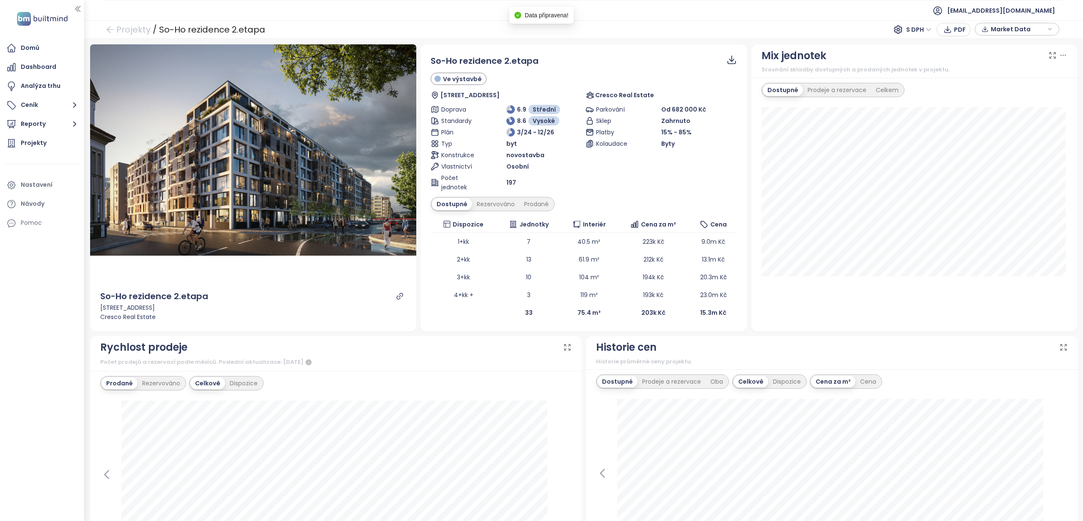
click at [1025, 29] on span "Market Data" at bounding box center [1017, 29] width 55 height 13
click at [998, 121] on span "Stáhnout" at bounding box center [1007, 122] width 30 height 9
